Goal: Task Accomplishment & Management: Manage account settings

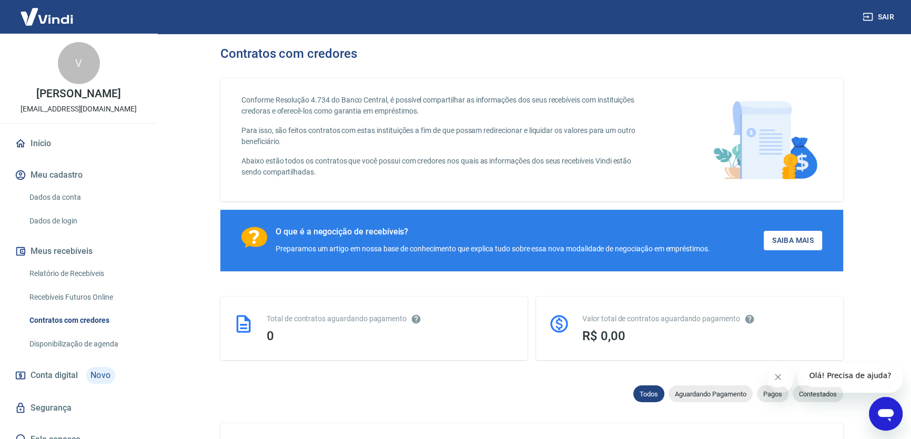
click at [780, 380] on icon "Fechar mensagem da empresa" at bounding box center [777, 377] width 8 height 8
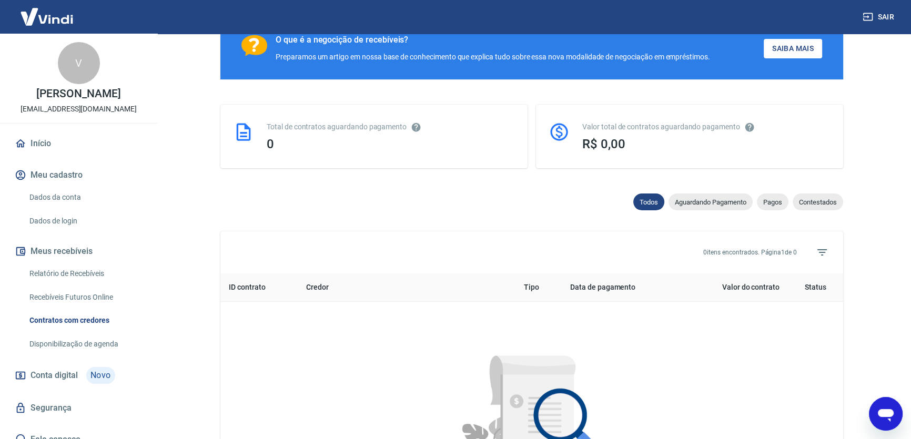
scroll to position [96, 0]
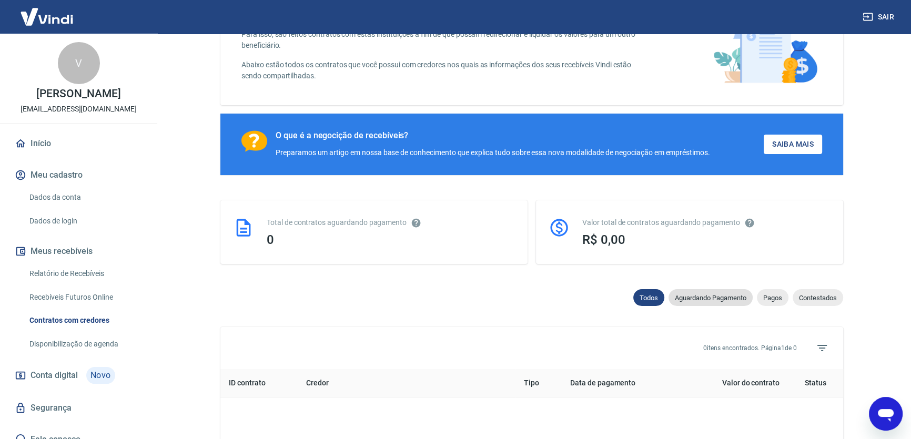
click at [668, 299] on span "Aguardando Pagamento" at bounding box center [710, 298] width 84 height 8
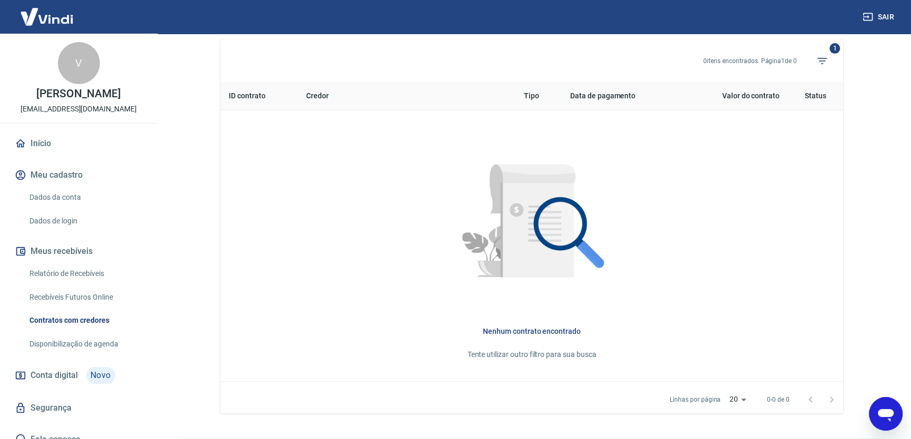
scroll to position [144, 0]
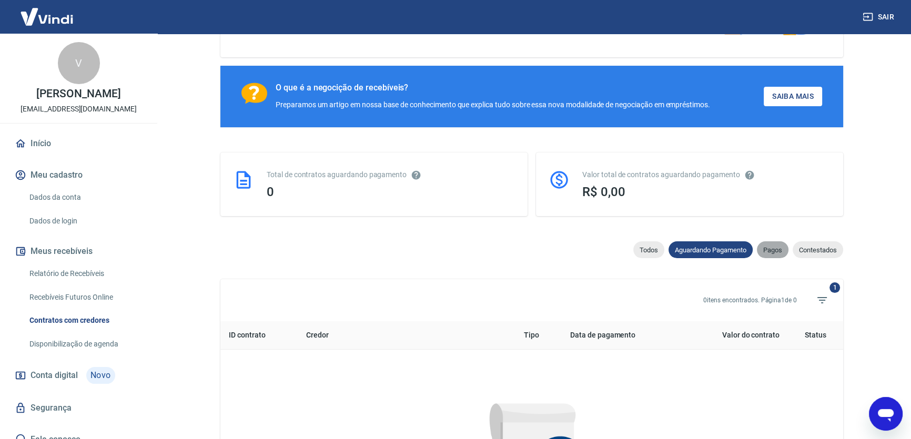
click at [762, 252] on span "Pagos" at bounding box center [773, 250] width 32 height 8
select select "paid"
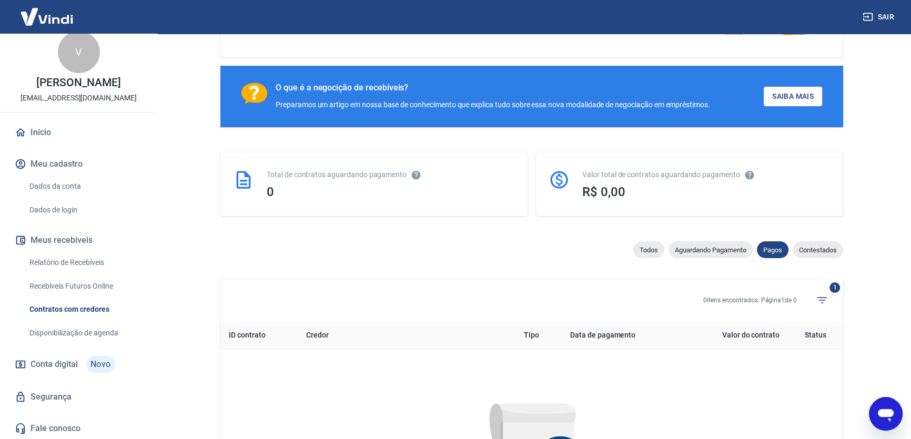
click at [66, 182] on link "Dados da conta" at bounding box center [84, 187] width 119 height 22
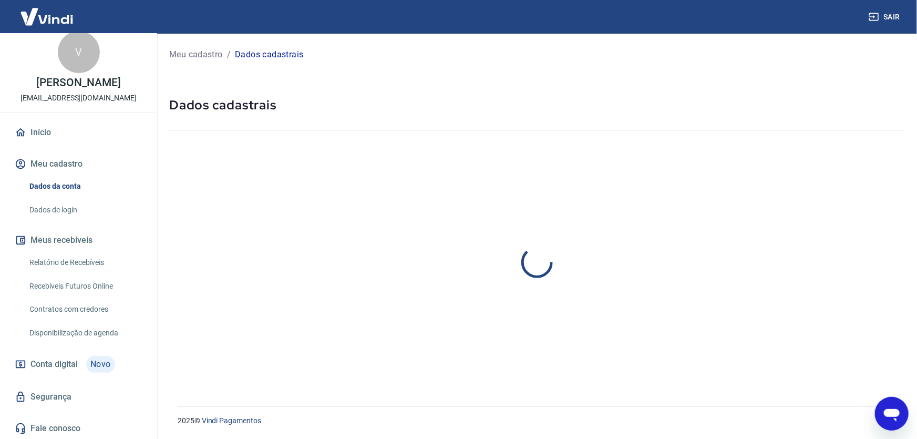
select select "SP"
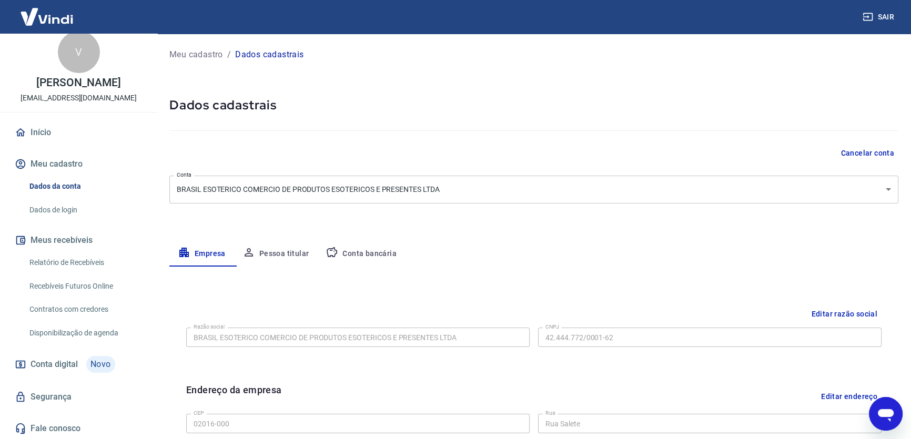
scroll to position [95, 0]
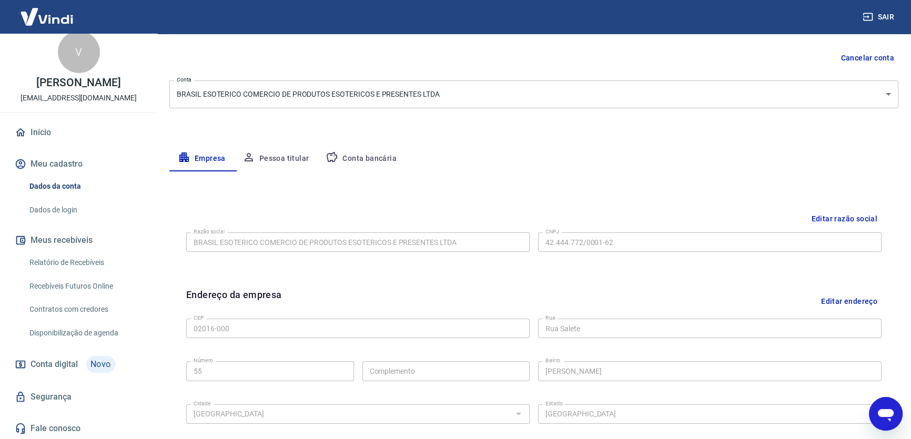
click at [84, 262] on link "Relatório de Recebíveis" at bounding box center [84, 263] width 119 height 22
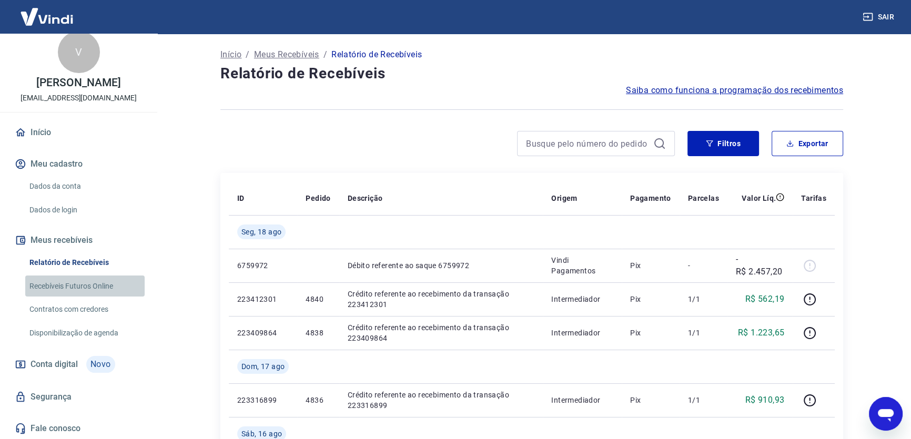
click at [94, 284] on link "Recebíveis Futuros Online" at bounding box center [84, 286] width 119 height 22
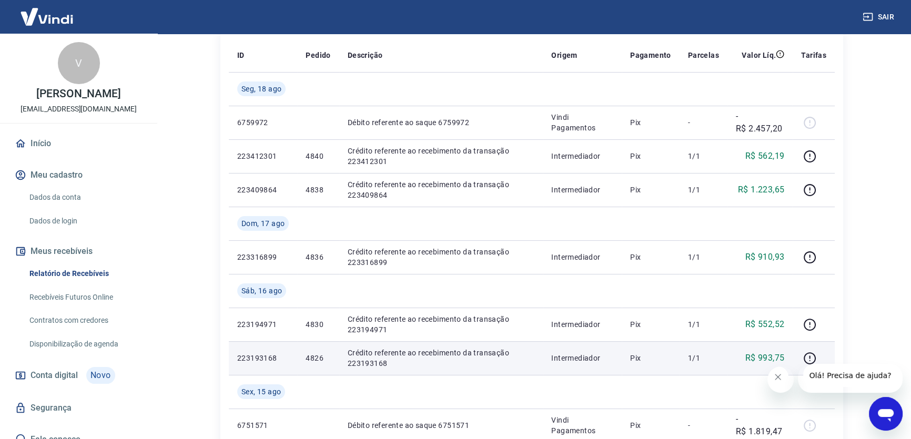
scroll to position [47, 0]
